Goal: Navigation & Orientation: Find specific page/section

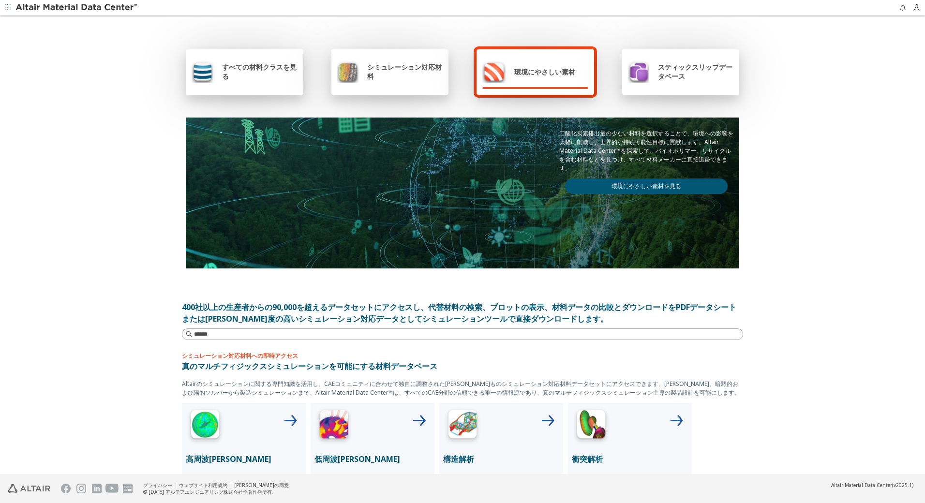
click at [237, 75] on span "すべての材料クラスを見る" at bounding box center [260, 71] width 76 height 18
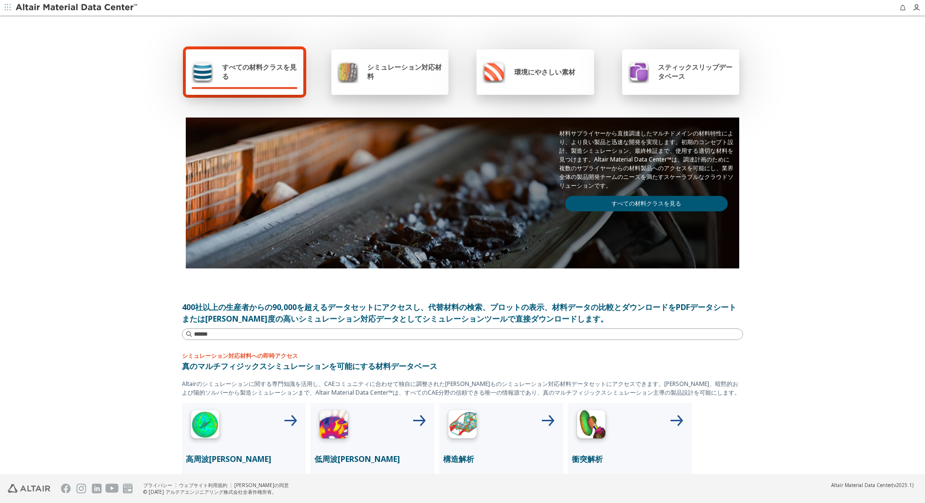
click at [237, 75] on span "すべての材料クラスを見る" at bounding box center [260, 71] width 76 height 18
click at [647, 203] on link "すべての材料クラスを見る" at bounding box center [646, 203] width 163 height 15
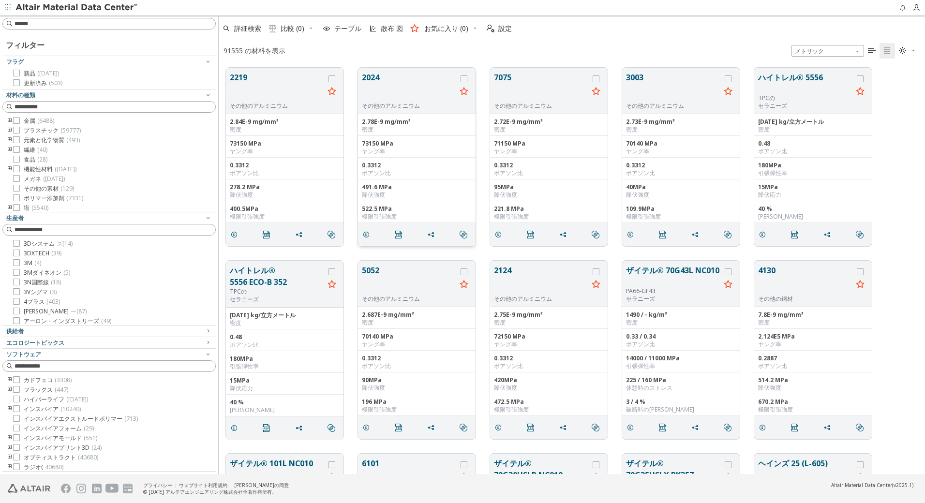
scroll to position [407, 699]
